Goal: Task Accomplishment & Management: Manage account settings

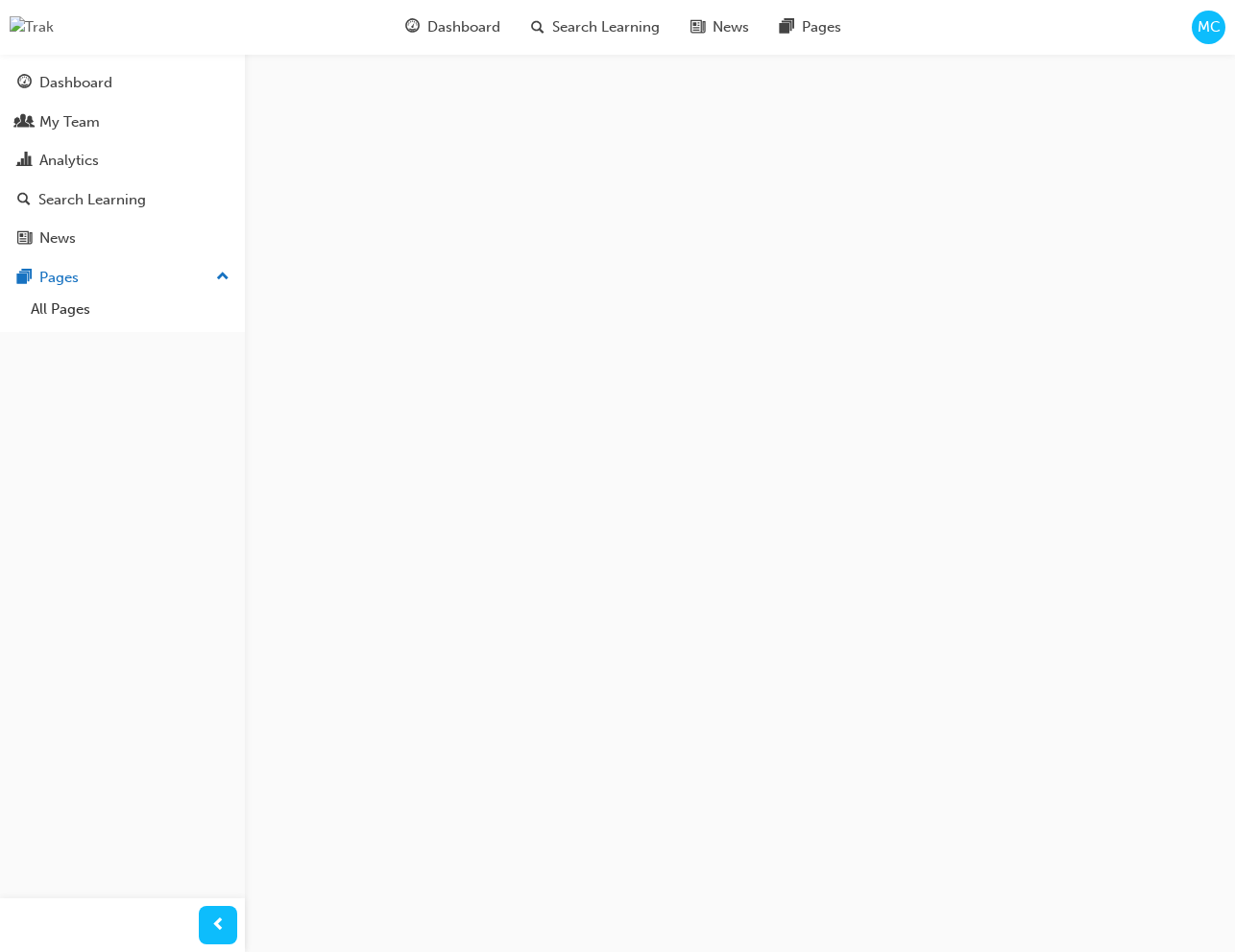
click at [1212, 32] on span "MC" at bounding box center [1209, 27] width 23 height 23
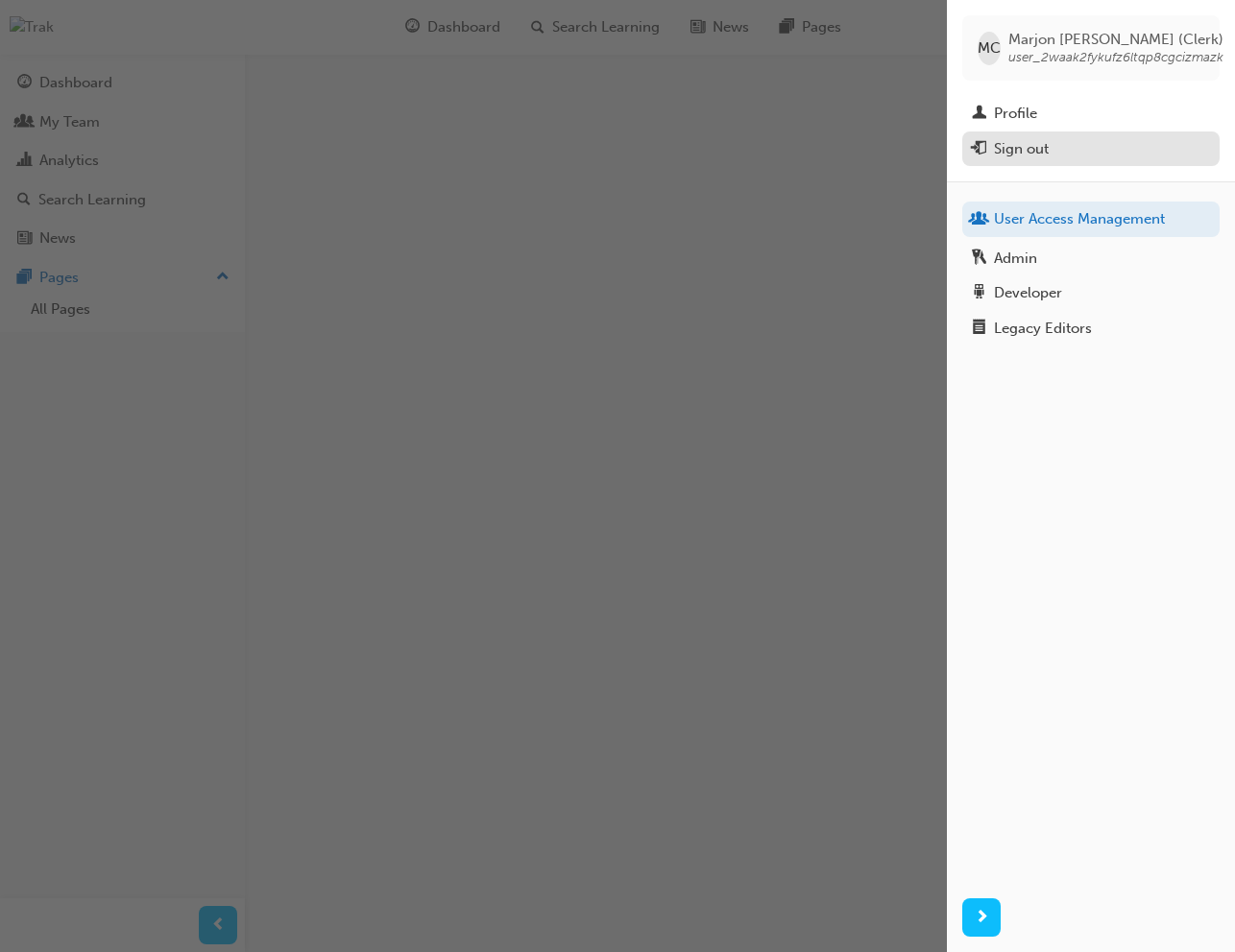
click at [1024, 138] on div "Sign out" at bounding box center [1021, 149] width 55 height 23
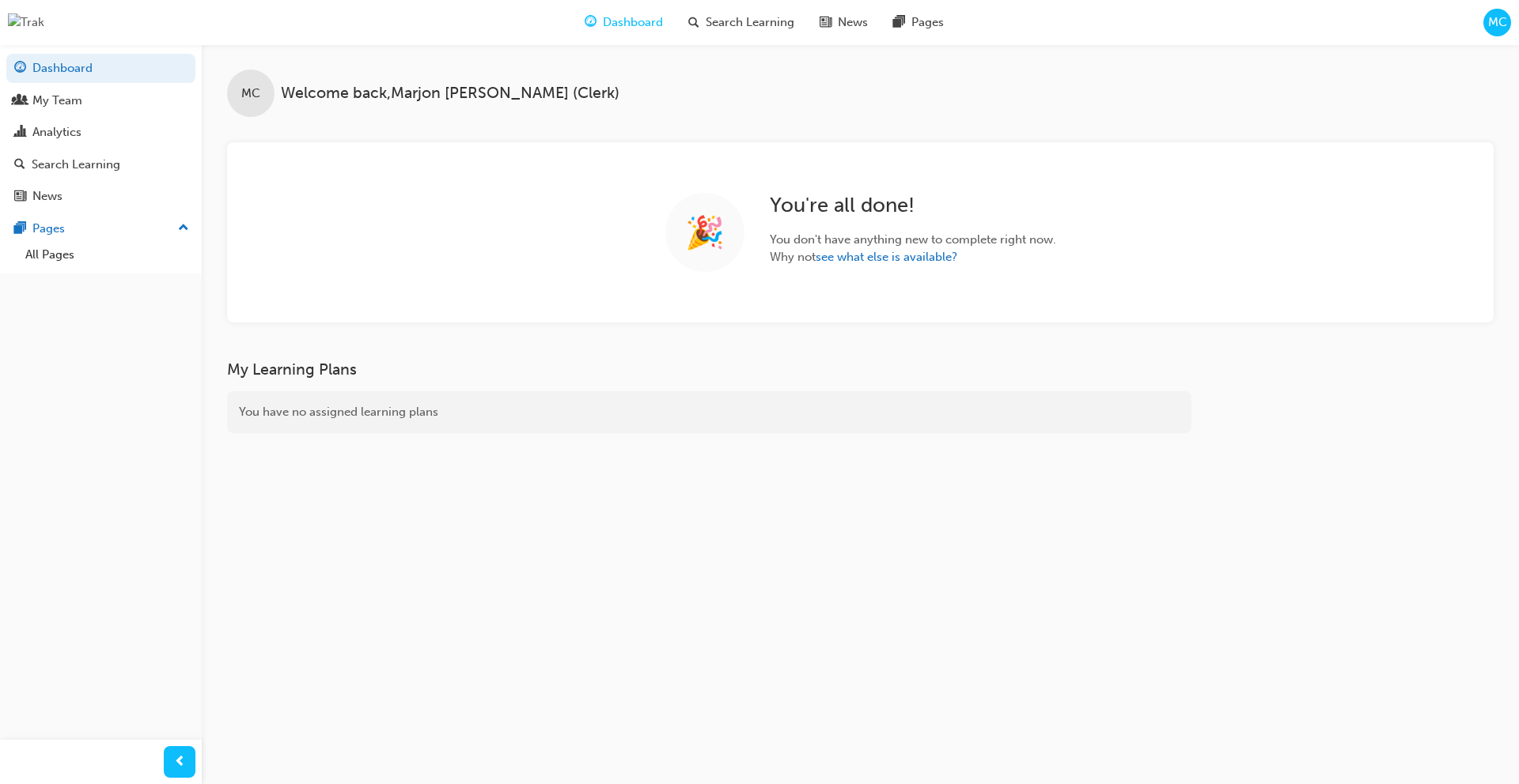
click at [1496, 22] on span "MC" at bounding box center [1497, 23] width 19 height 19
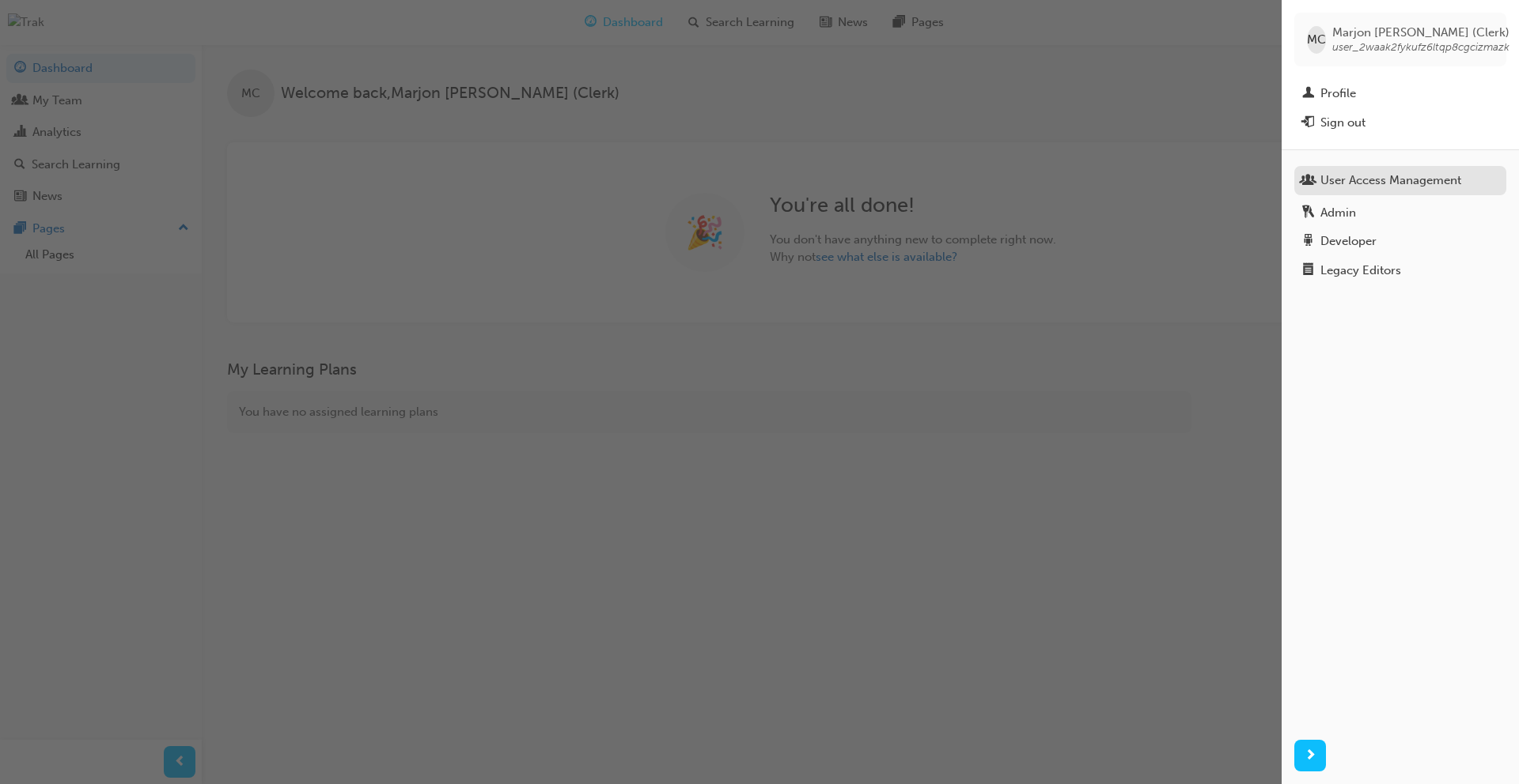
click at [1379, 175] on div "User Access Management" at bounding box center [1390, 180] width 141 height 19
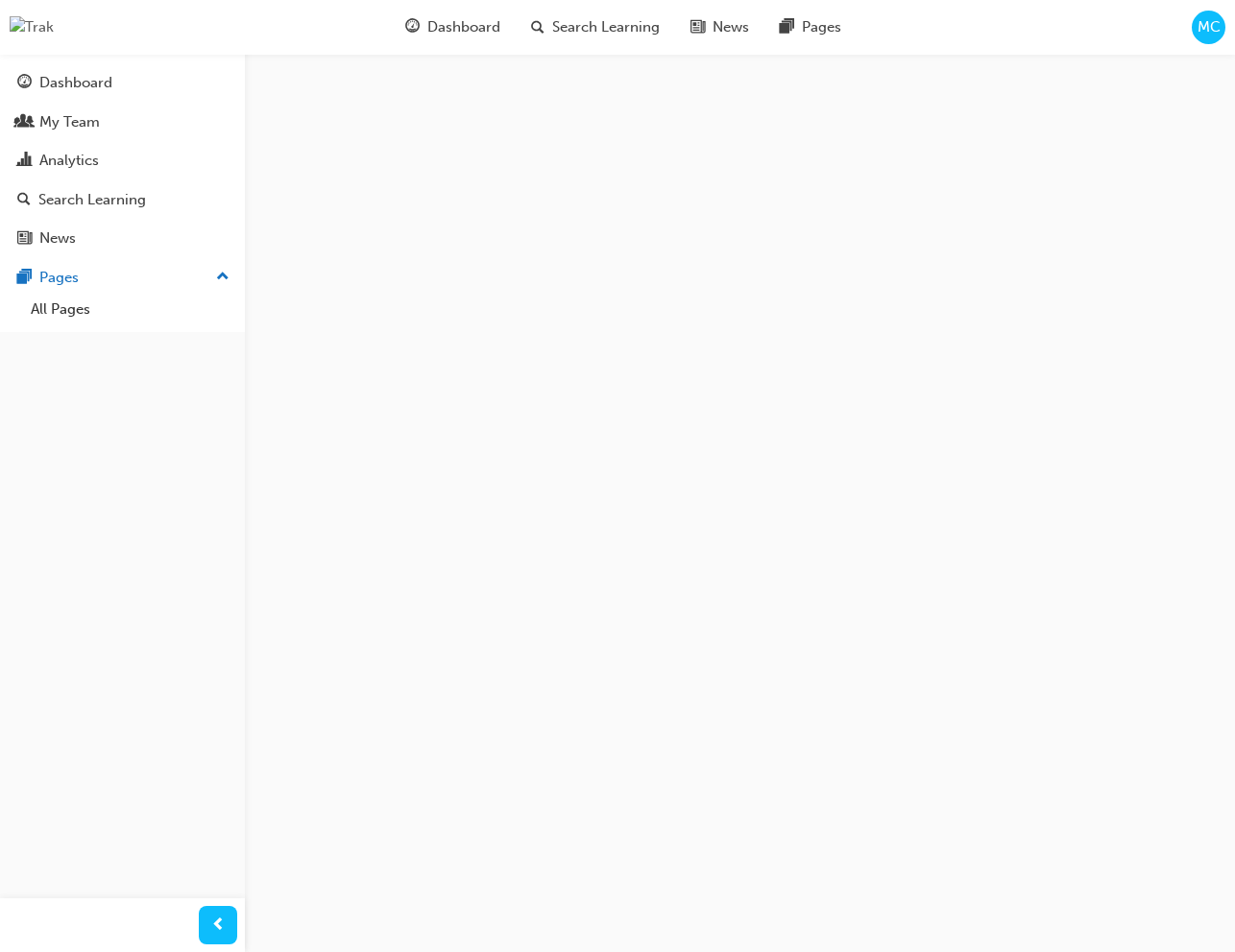
click at [1200, 33] on span "MC" at bounding box center [1209, 27] width 23 height 23
